Goal: Task Accomplishment & Management: Manage account settings

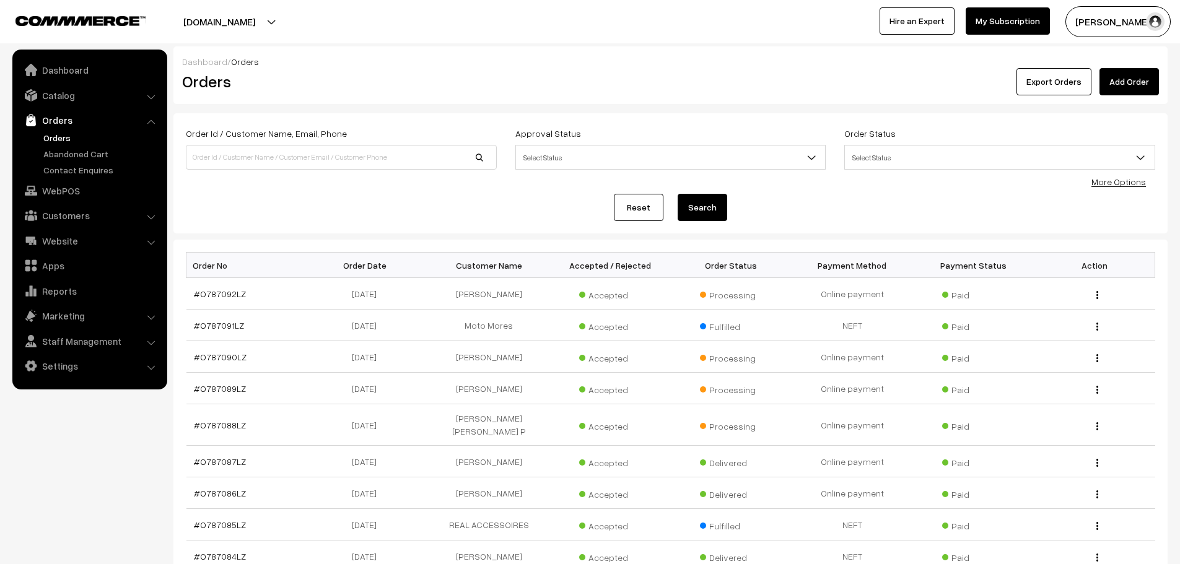
click at [1130, 84] on link "Add Order" at bounding box center [1128, 81] width 59 height 27
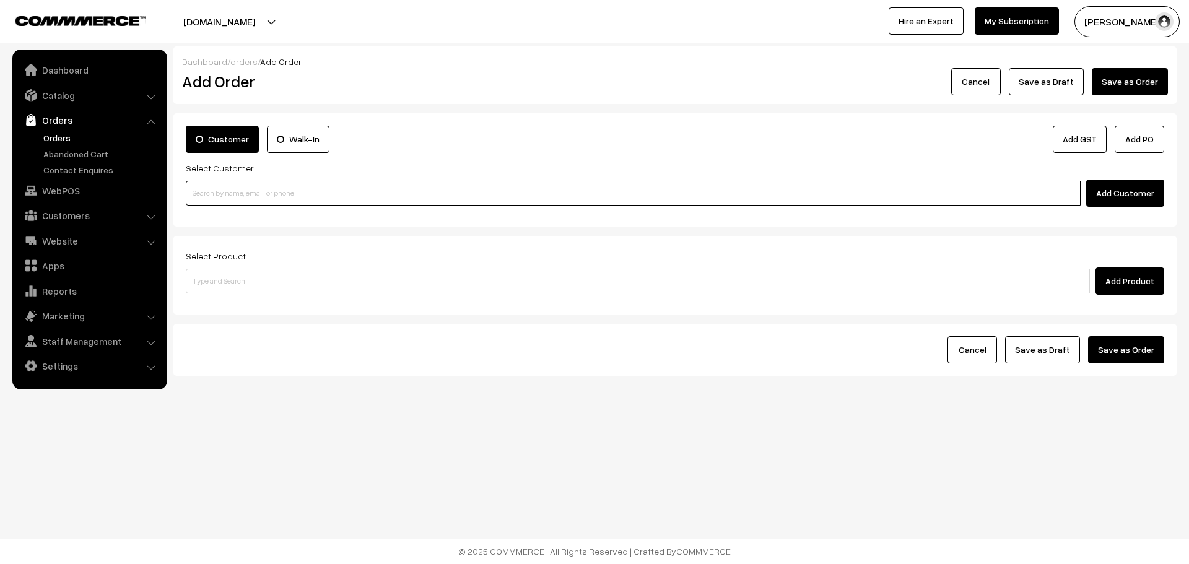
click at [417, 193] on input at bounding box center [633, 193] width 895 height 25
type input "e"
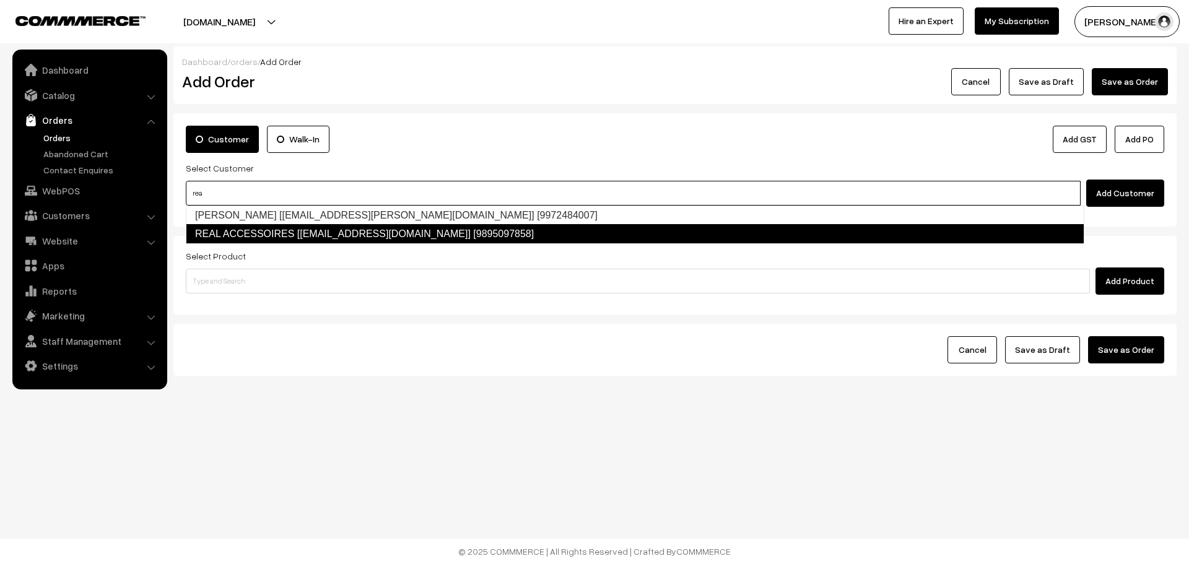
click at [310, 234] on link "REAL ACCESSOIRES [realaccessoriesclt@gmail.com] [9895097858]" at bounding box center [635, 234] width 899 height 20
type input "rea"
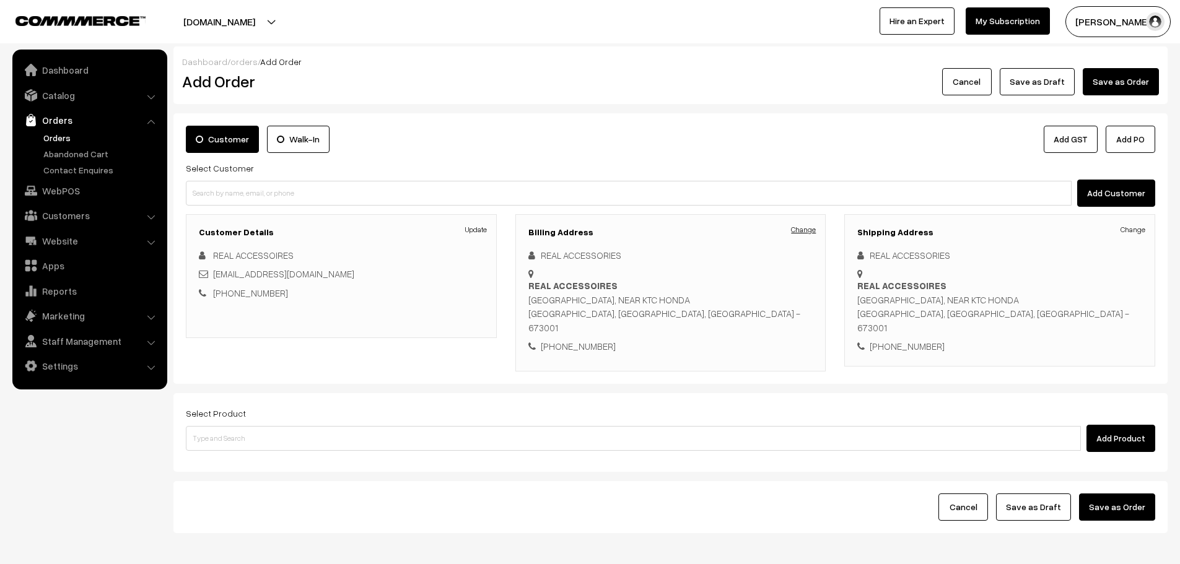
click at [807, 229] on link "Change" at bounding box center [803, 229] width 25 height 11
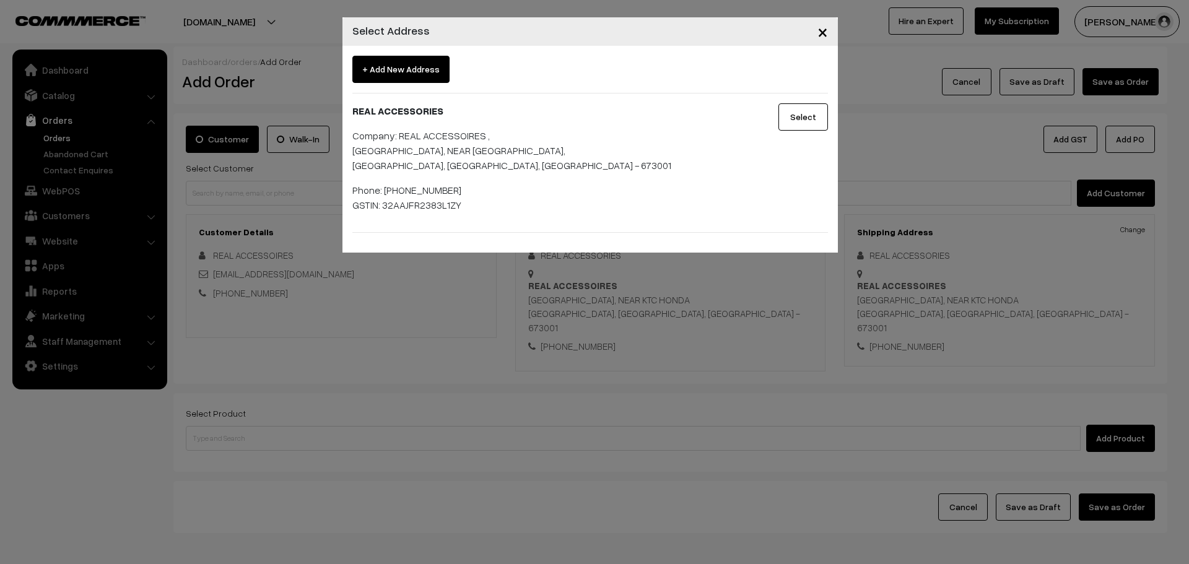
click at [816, 115] on button "Select" at bounding box center [804, 116] width 50 height 27
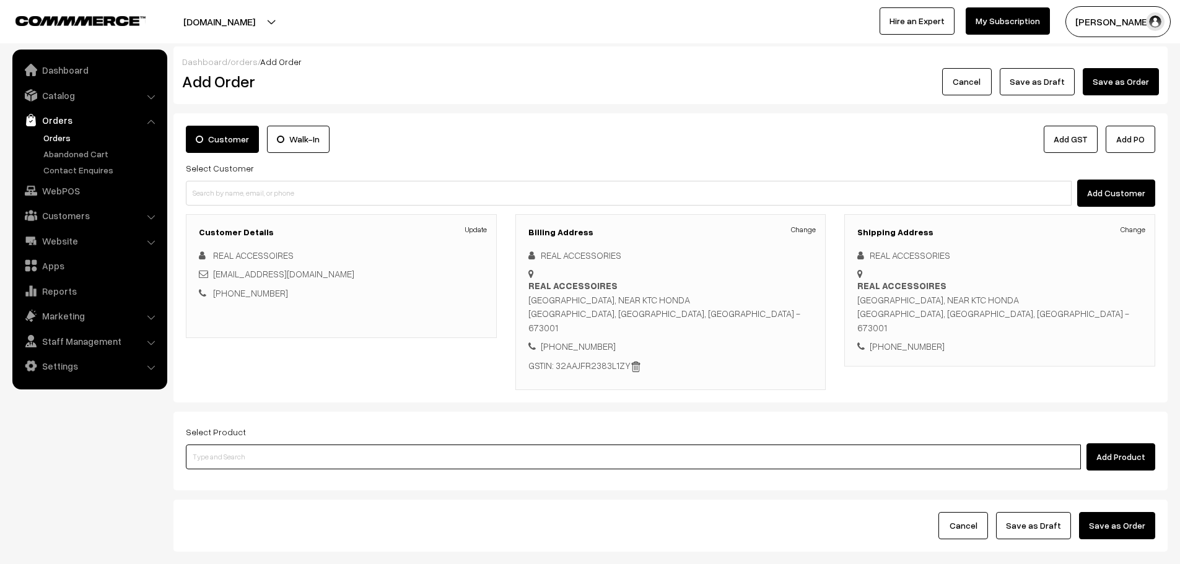
click at [437, 445] on input at bounding box center [633, 457] width 895 height 25
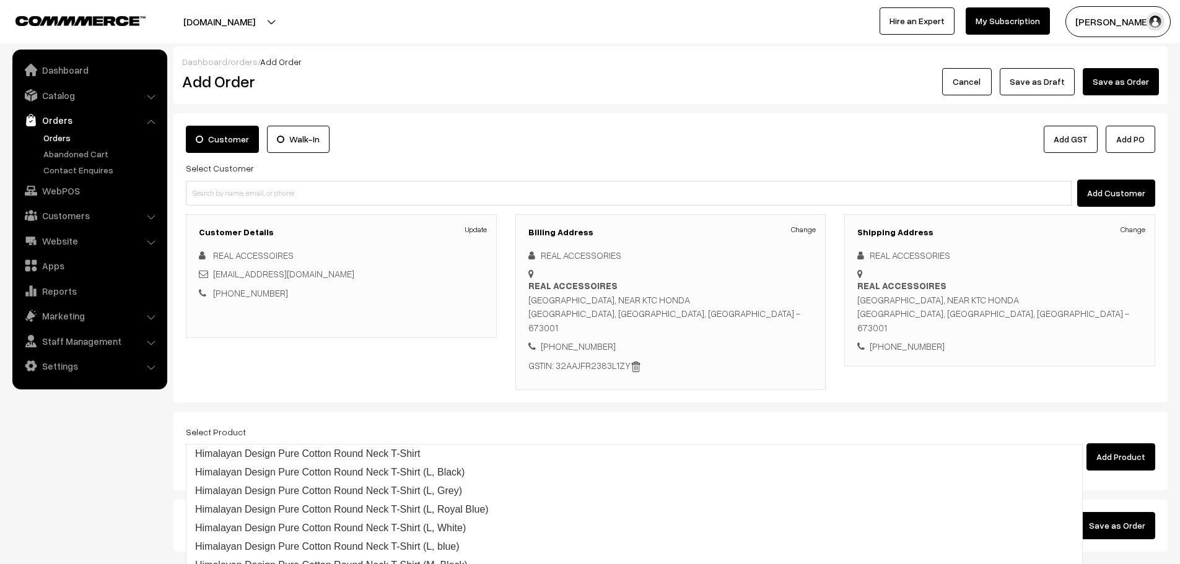
type input "replace"
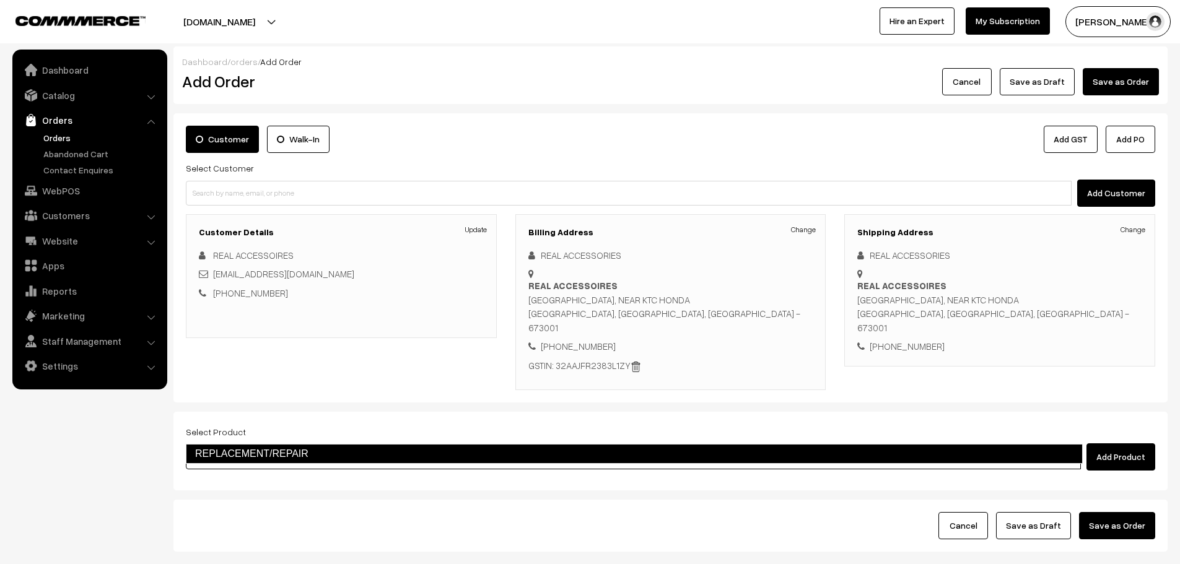
click at [397, 458] on link "REPLACEMENT/REPAIR" at bounding box center [634, 454] width 897 height 20
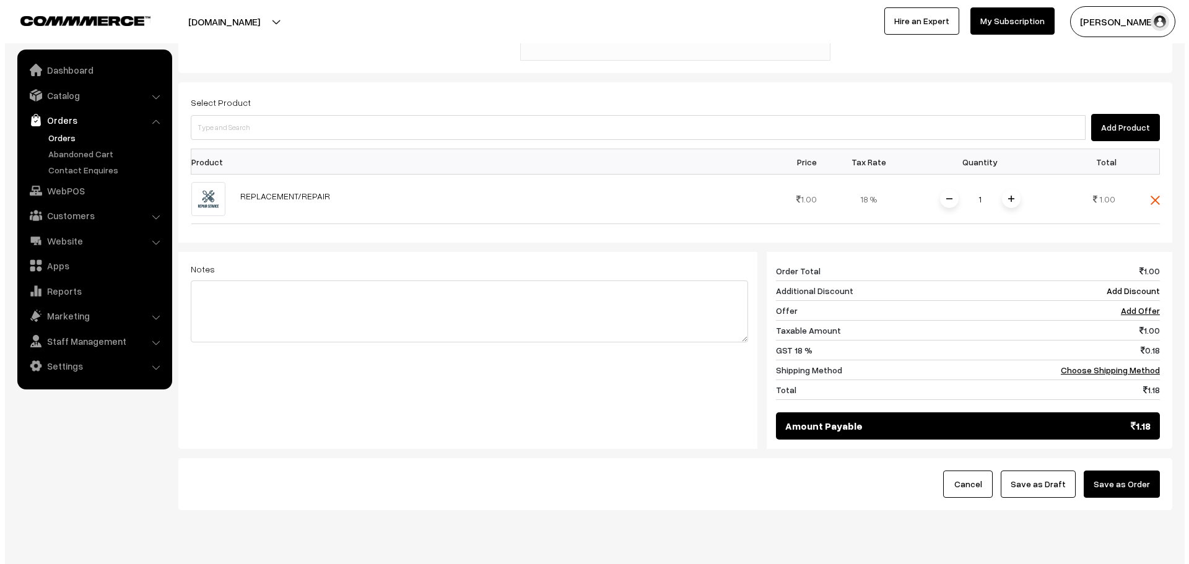
scroll to position [340, 0]
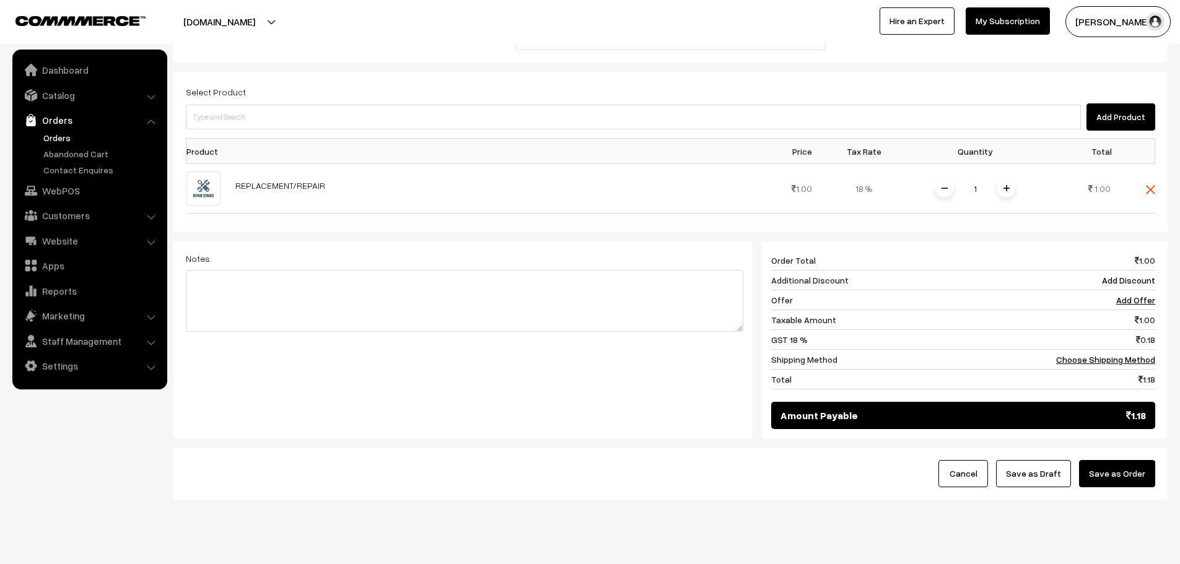
click at [1106, 460] on button "Save as Order" at bounding box center [1117, 473] width 76 height 27
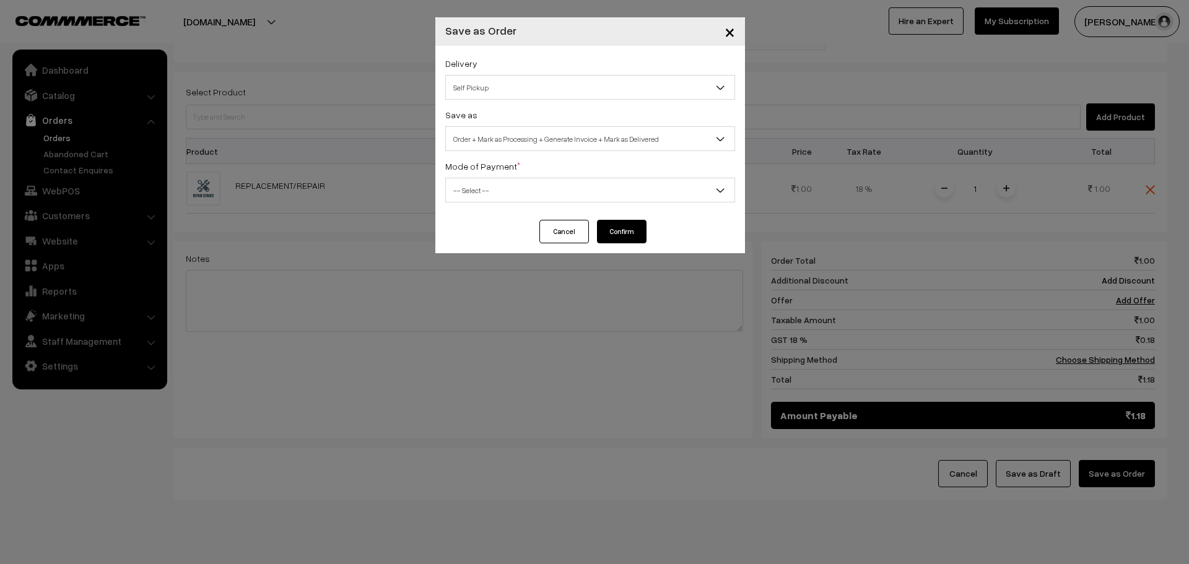
click at [600, 74] on div "Delivery Self Pickup BueDart AIR (₹360) (1 - 3 Business Days) DTDC L2 (₹200) (2…" at bounding box center [590, 78] width 290 height 44
click at [593, 81] on span "Self Pickup" at bounding box center [590, 88] width 289 height 22
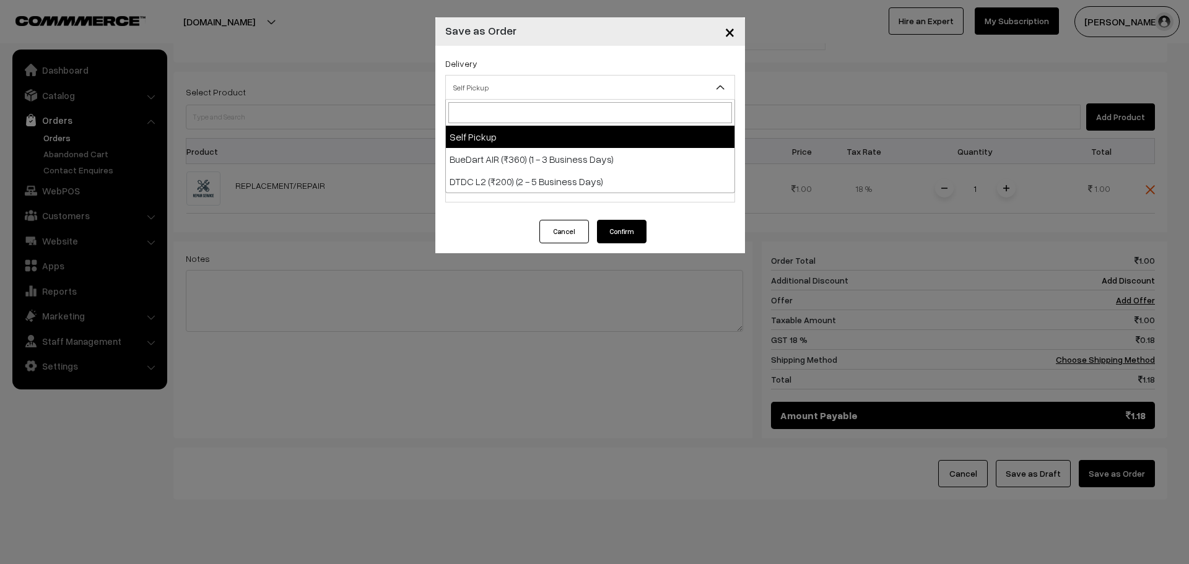
click at [407, 85] on div "× Save as Order Delivery Self Pickup BueDart AIR (₹360) (1 - 3 Business Days) D…" at bounding box center [594, 282] width 1189 height 564
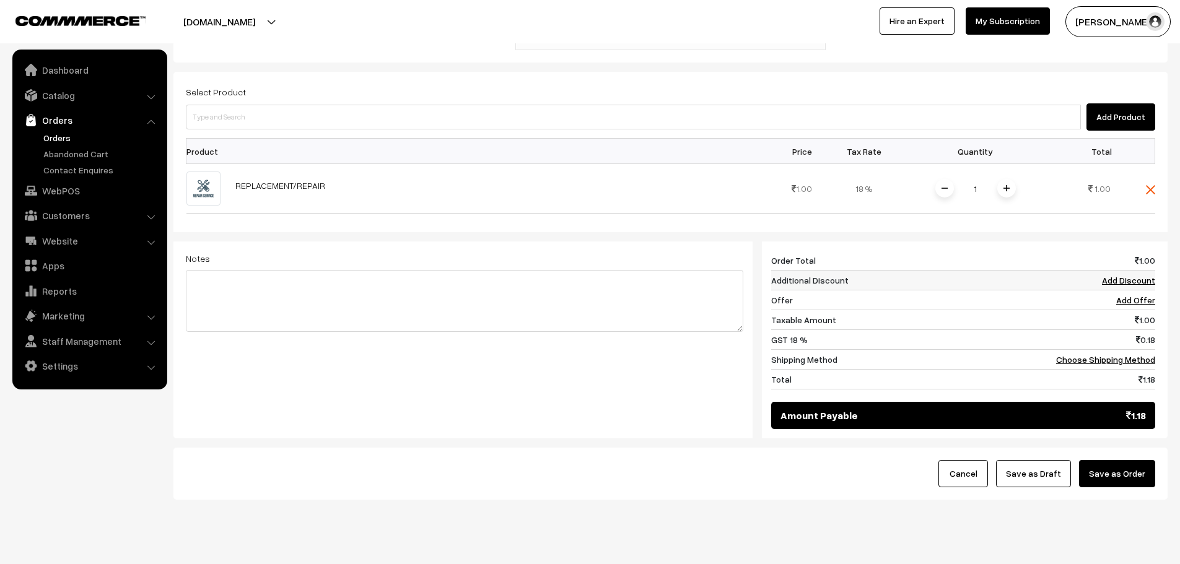
click at [1116, 275] on link "Add Discount" at bounding box center [1128, 280] width 53 height 11
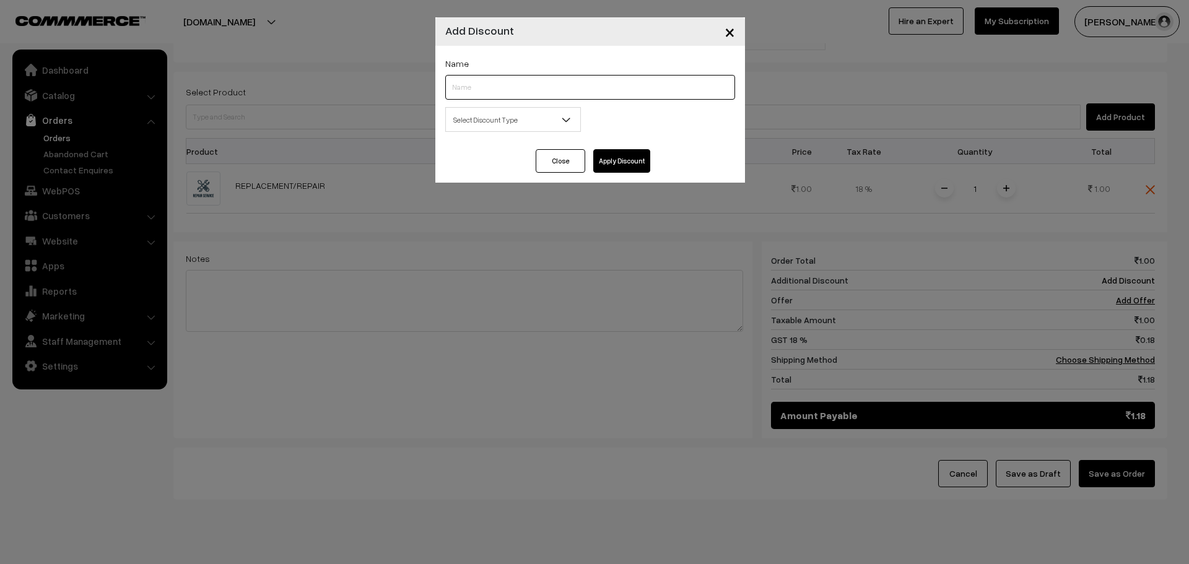
click at [523, 84] on input "text" at bounding box center [590, 87] width 290 height 25
drag, startPoint x: 391, startPoint y: 266, endPoint x: 402, endPoint y: 261, distance: 11.6
click at [391, 266] on div "× Add Discount Name Select Discount Type Flat Percentage Select Discount Type 0…" at bounding box center [594, 282] width 1189 height 564
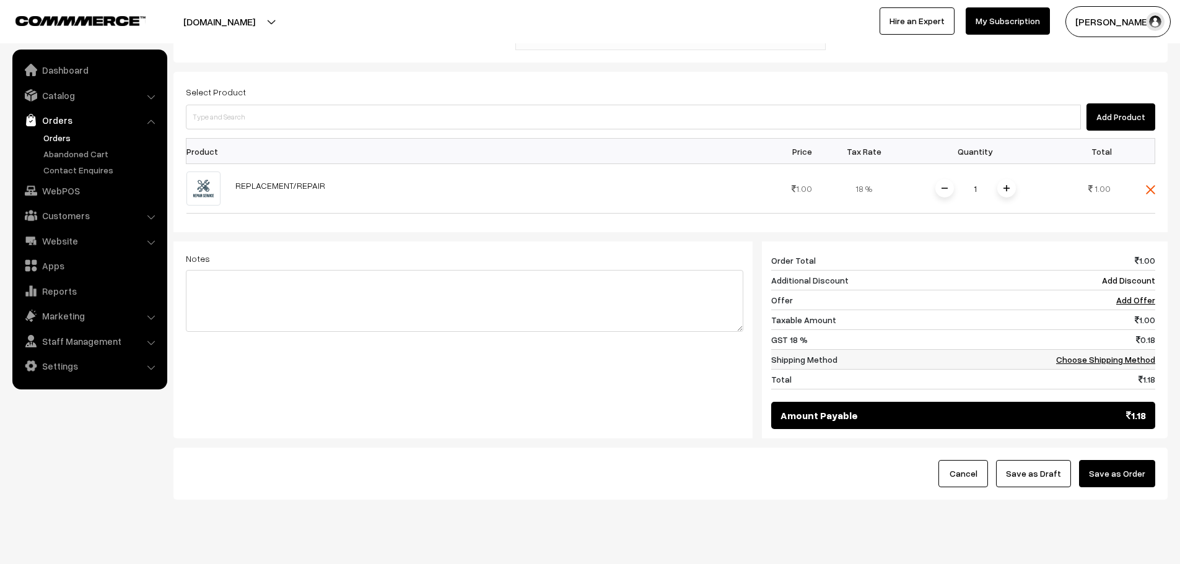
click at [1132, 354] on link "Choose Shipping Method" at bounding box center [1105, 359] width 99 height 11
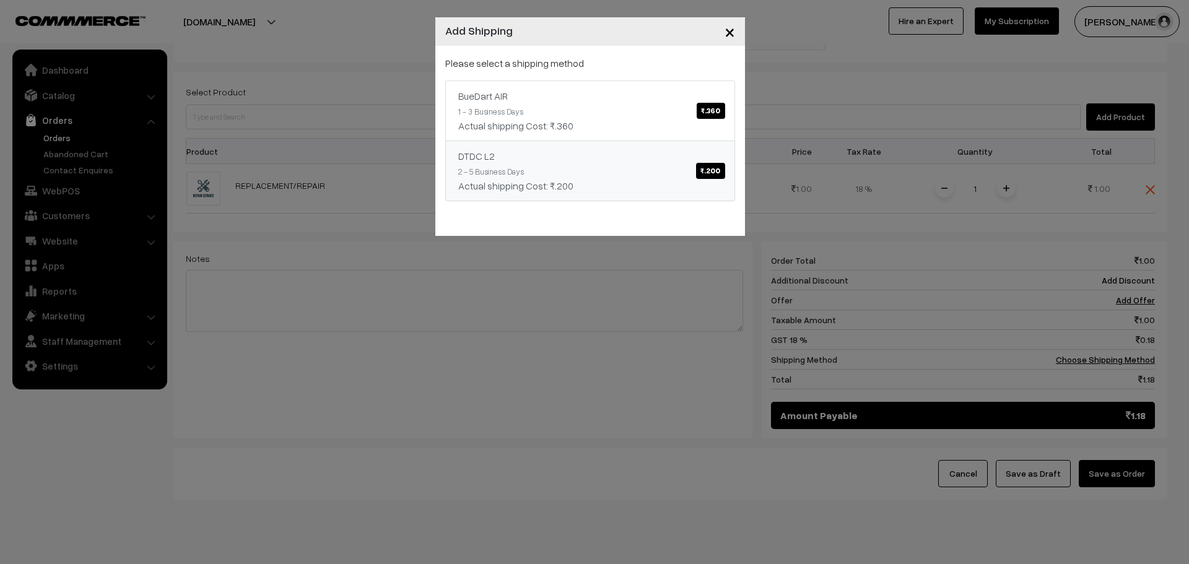
click at [579, 199] on link "DTDC L2 ₹.200 2 - 5 Business Days Actual shipping Cost: ₹.200" at bounding box center [590, 171] width 290 height 61
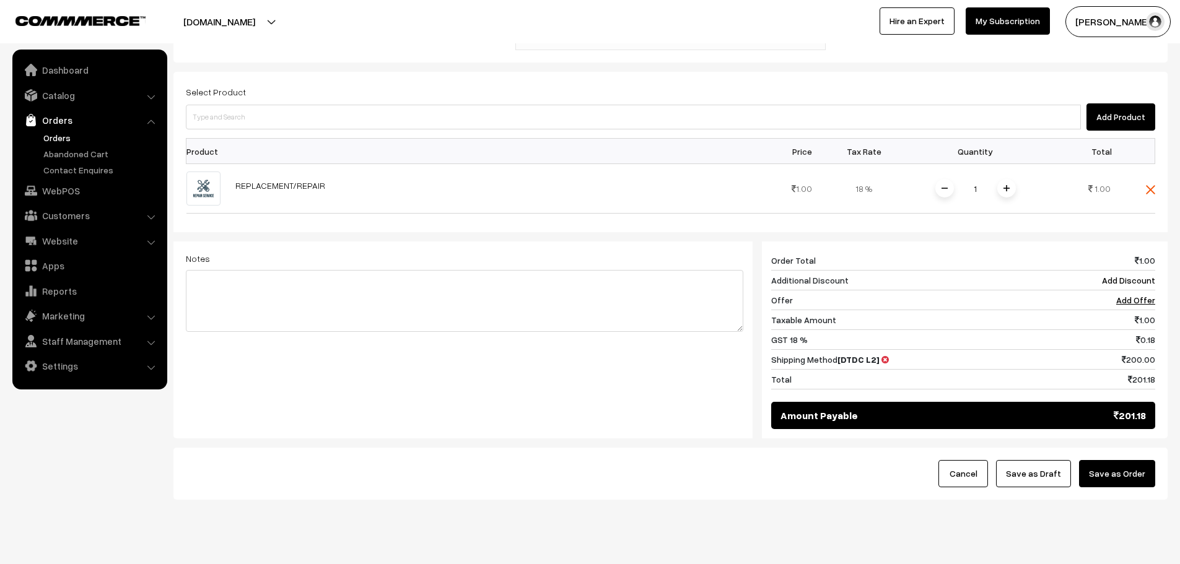
click at [1130, 460] on button "Save as Order" at bounding box center [1117, 473] width 76 height 27
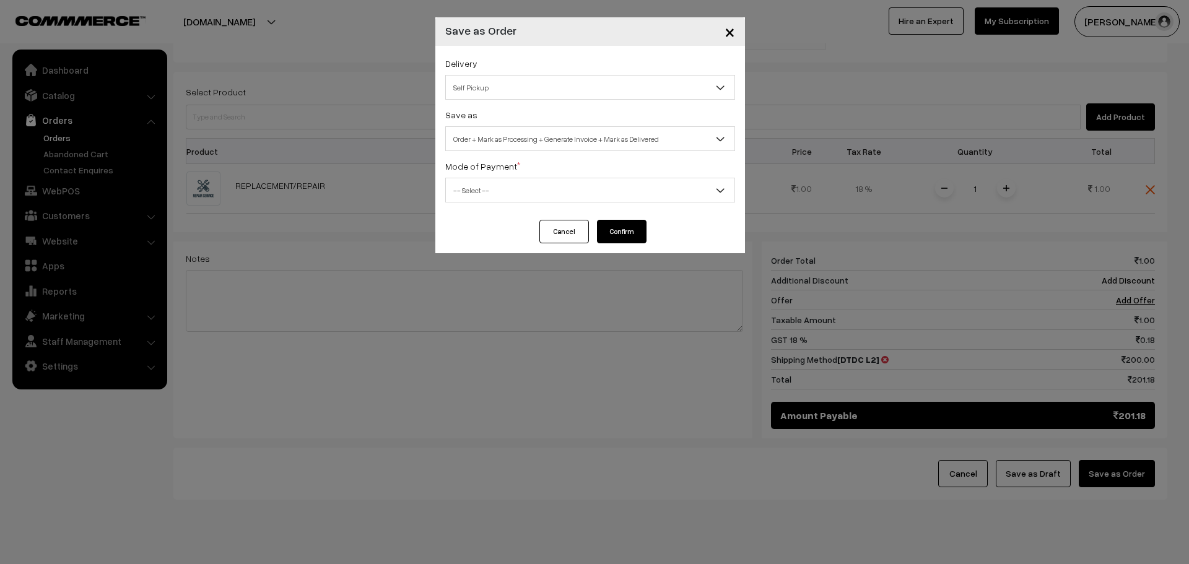
click at [552, 133] on span "Order + Mark as Processing + Generate Invoice + Mark as Delivered" at bounding box center [590, 139] width 289 height 22
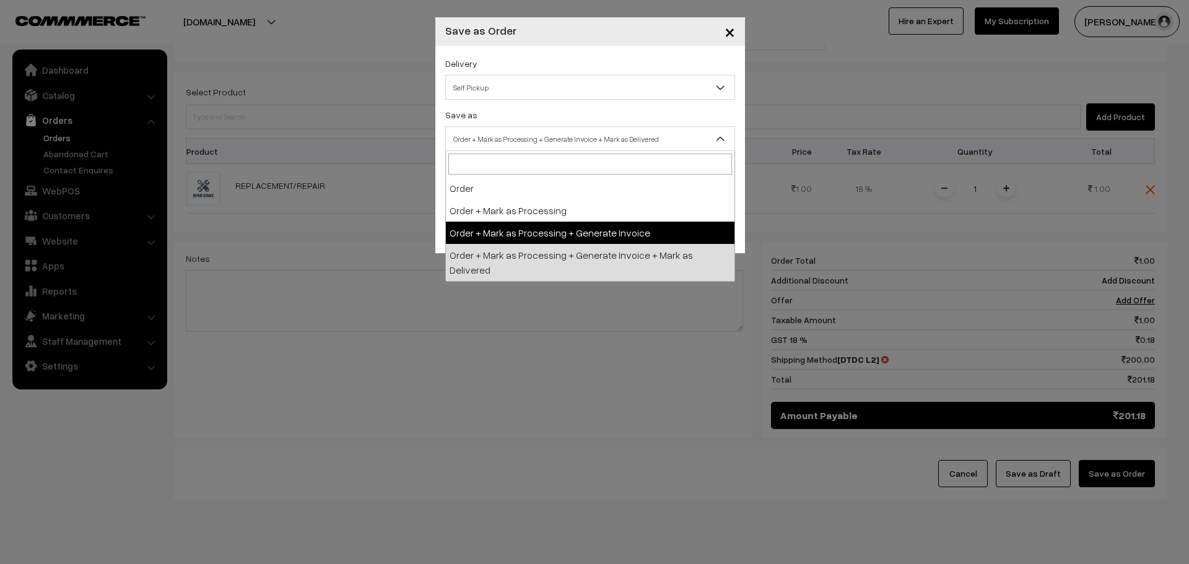
select select "3"
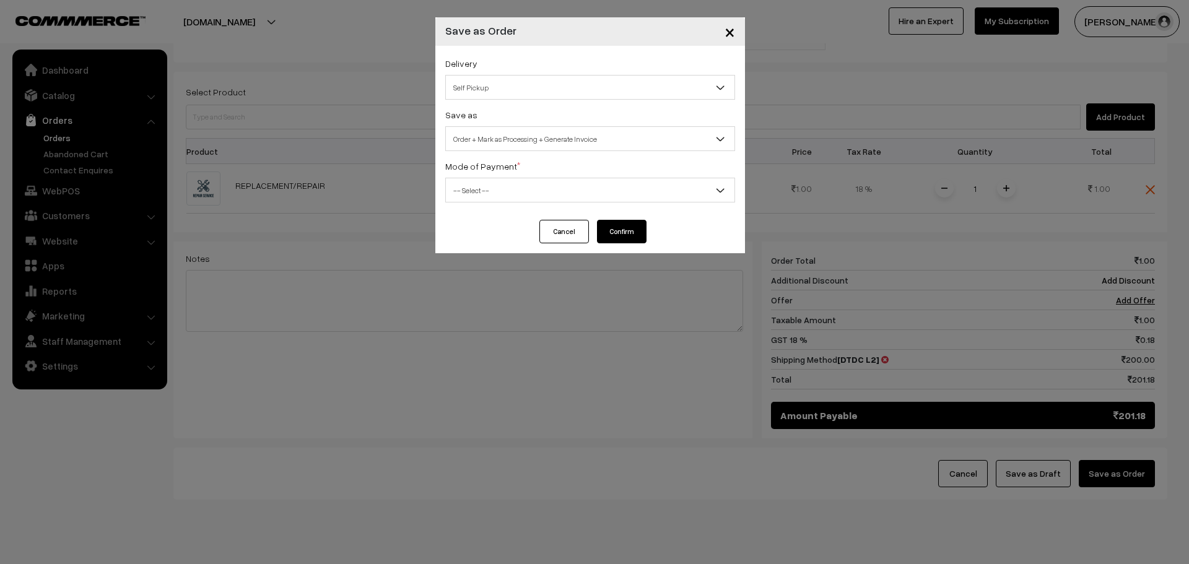
click at [494, 84] on span "Self Pickup" at bounding box center [590, 88] width 289 height 22
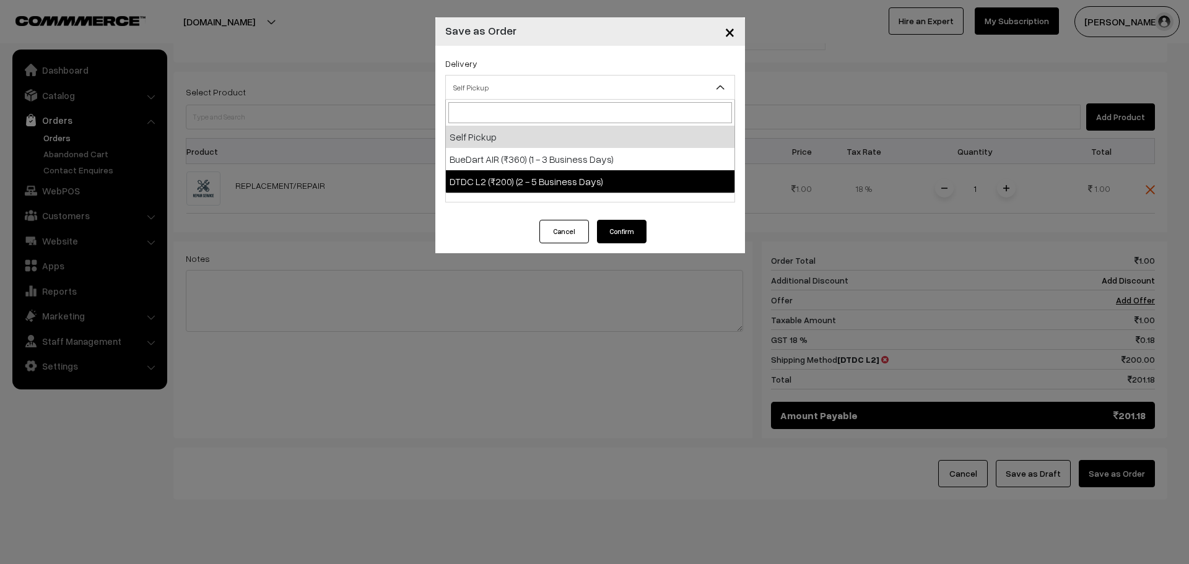
select select "DL1"
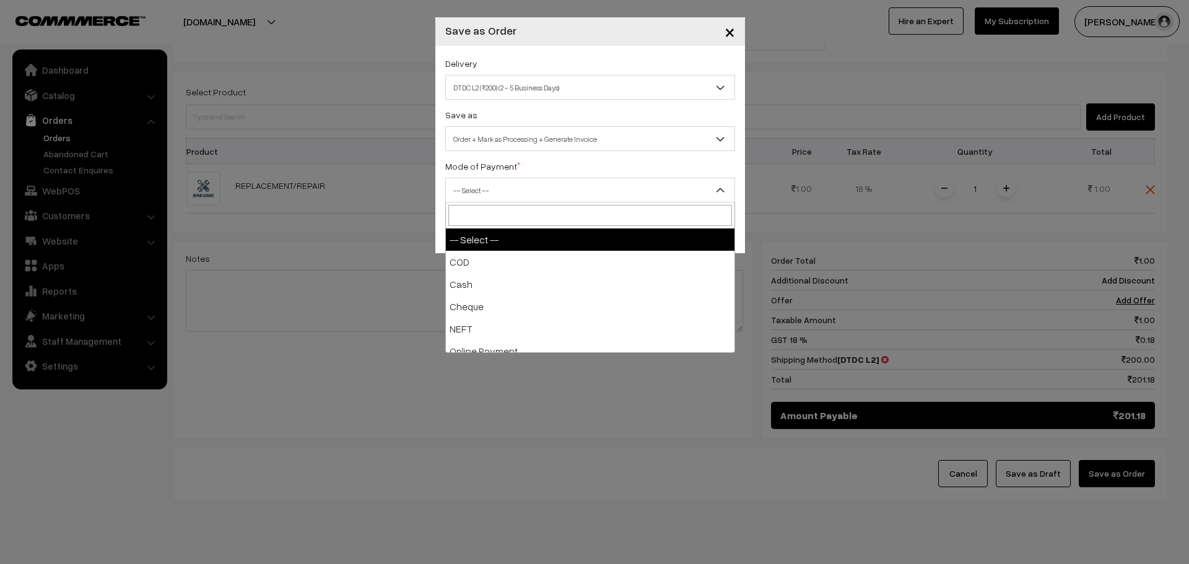
click at [593, 186] on span "-- Select --" at bounding box center [590, 191] width 289 height 22
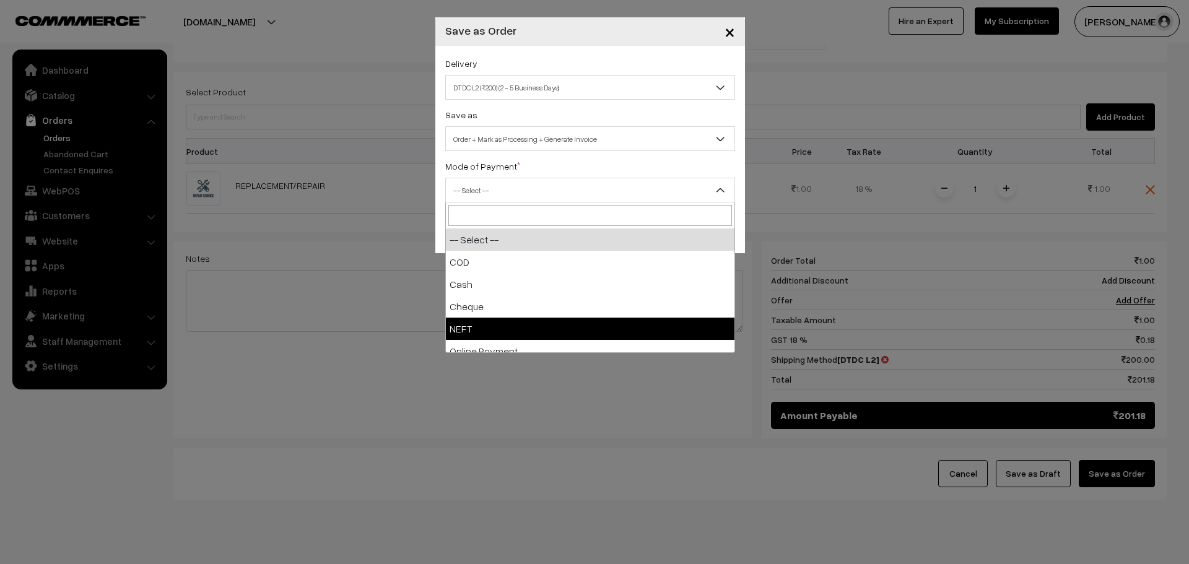
select select "4"
checkbox input "true"
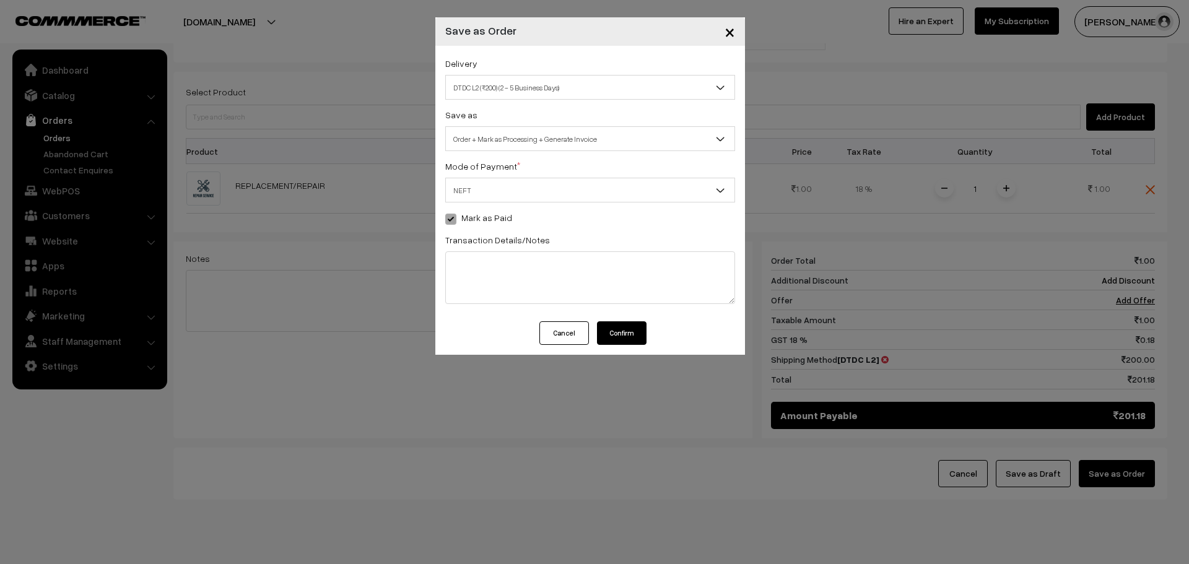
click at [624, 333] on button "Confirm" at bounding box center [622, 333] width 50 height 24
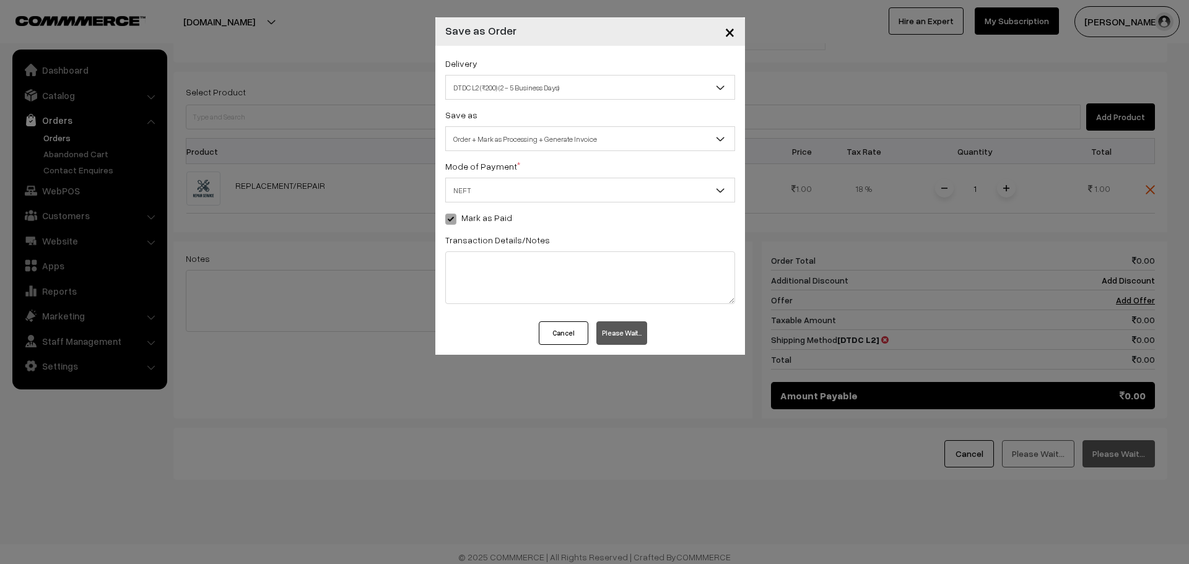
scroll to position [320, 0]
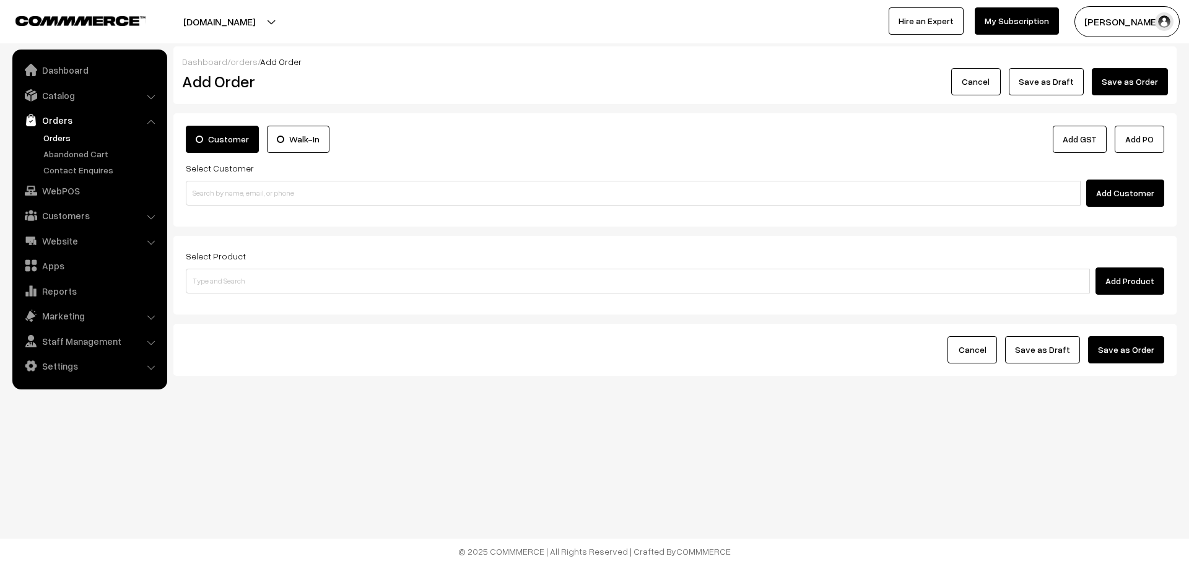
click at [56, 141] on link "Orders" at bounding box center [101, 137] width 123 height 13
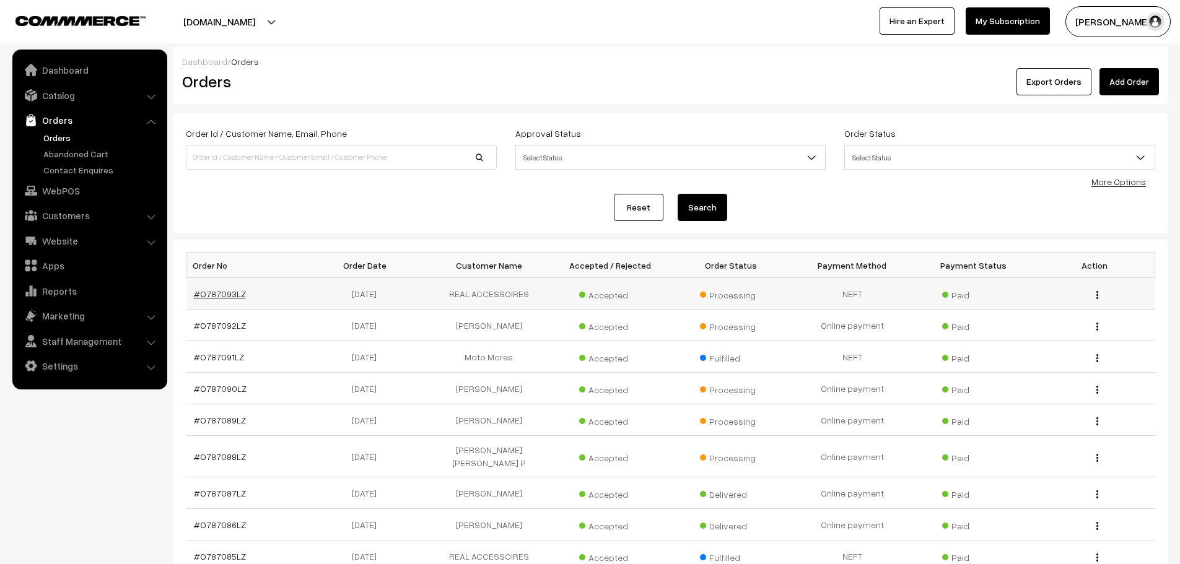
click at [210, 296] on link "#O787093LZ" at bounding box center [220, 294] width 52 height 11
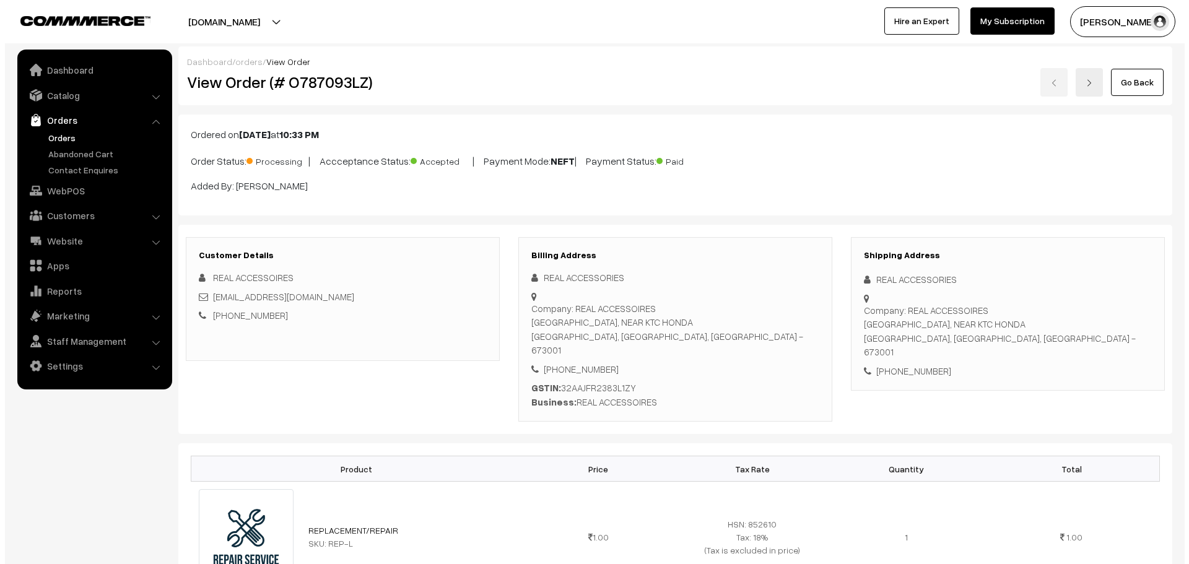
scroll to position [620, 0]
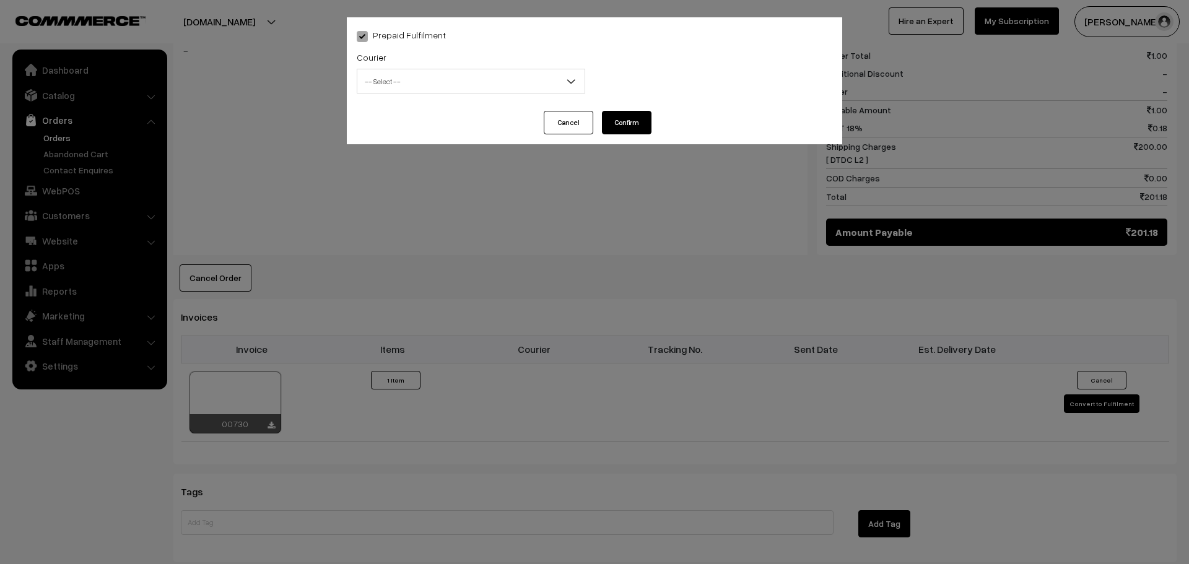
click at [483, 85] on span "-- Select --" at bounding box center [470, 82] width 227 height 22
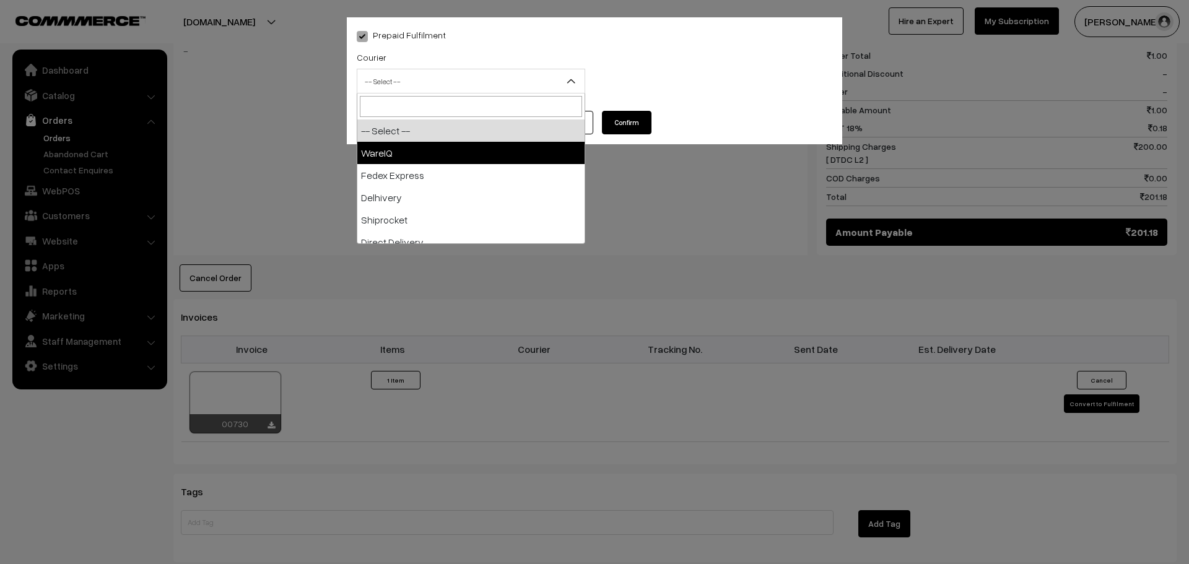
select select "1"
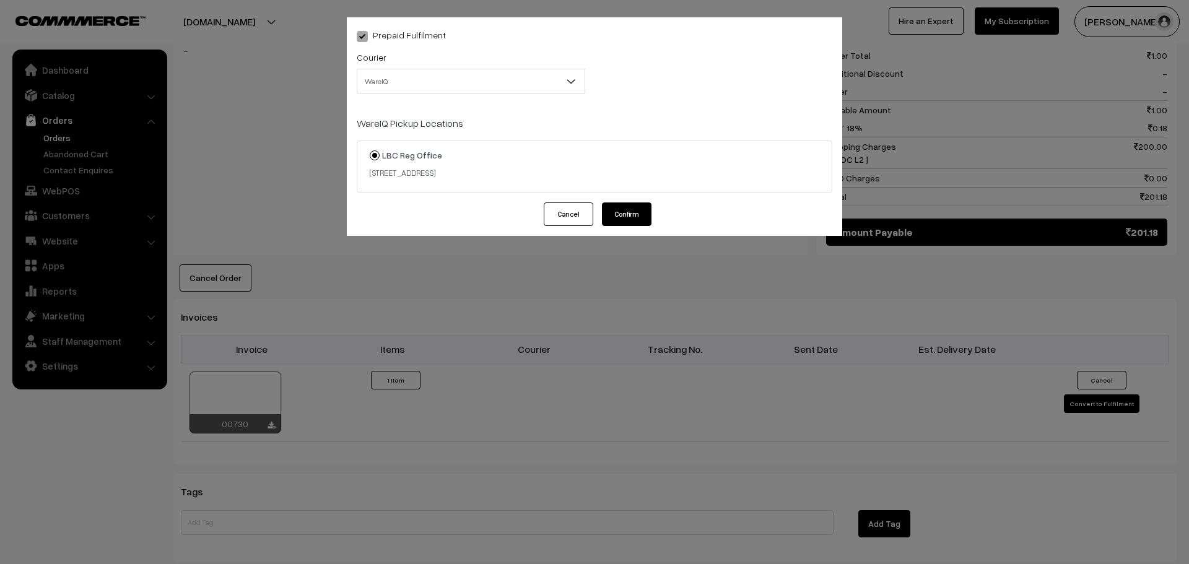
click at [631, 212] on button "Confirm" at bounding box center [627, 215] width 50 height 24
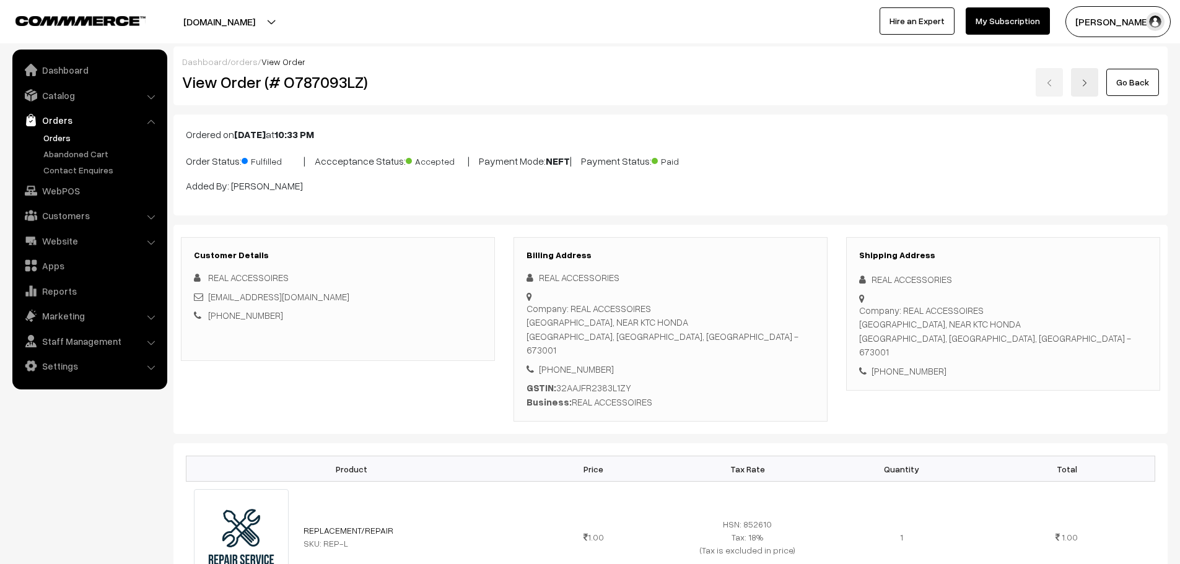
scroll to position [620, 0]
